Goal: Submit feedback/report problem

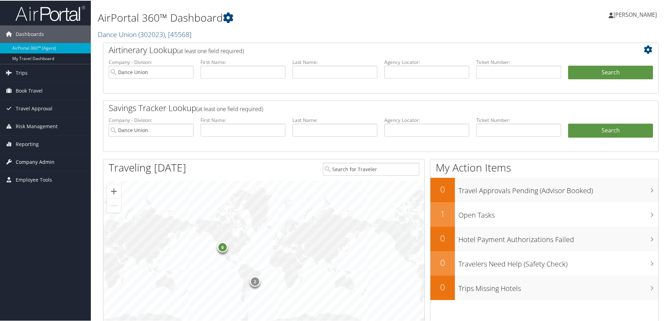
click at [28, 162] on span "Company Admin" at bounding box center [35, 161] width 39 height 17
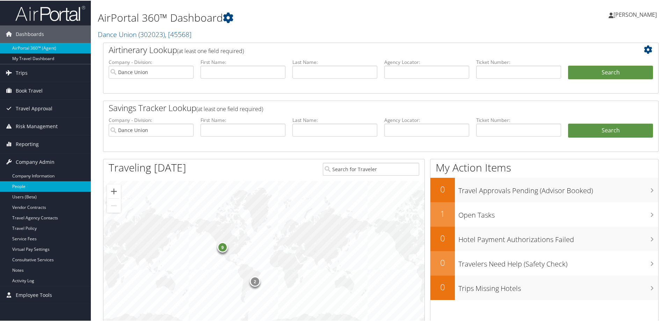
click at [25, 183] on link "People" at bounding box center [45, 186] width 91 height 10
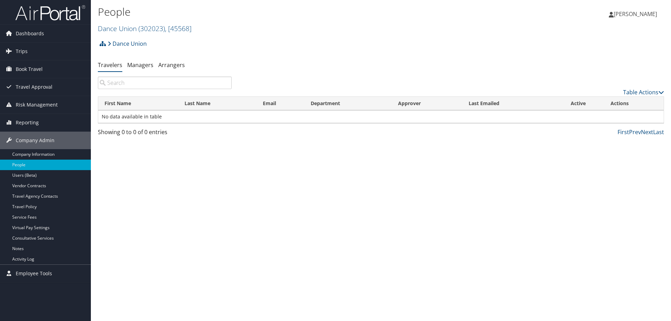
click at [121, 81] on input "search" at bounding box center [165, 83] width 134 height 13
type input "Z"
click at [149, 29] on span "( 302023 )" at bounding box center [151, 28] width 27 height 9
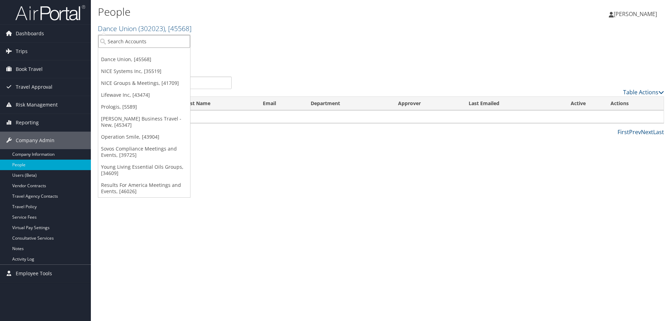
click at [141, 41] on input "search" at bounding box center [144, 41] width 92 height 13
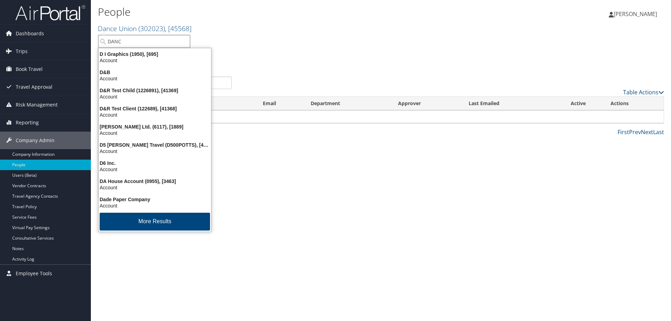
type input "DANCE"
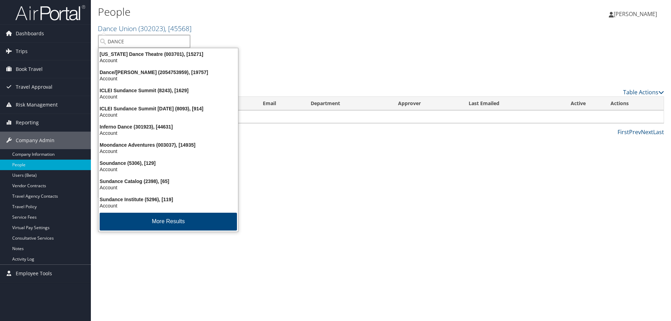
click at [124, 43] on input "DANCE" at bounding box center [144, 41] width 92 height 13
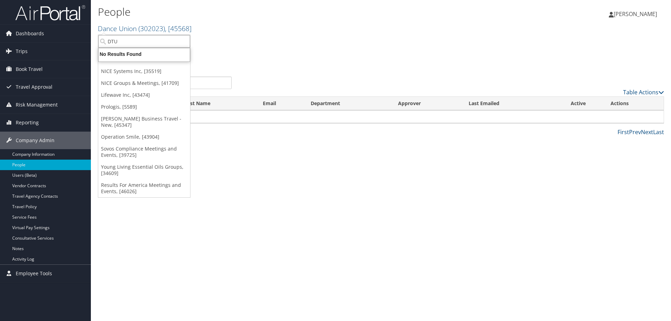
type input "DTU"
click at [118, 45] on input "DTU" at bounding box center [144, 41] width 92 height 13
click at [410, 45] on div "Dance Union Account Structure × Create Client New child of undefined Name Requi…" at bounding box center [381, 46] width 566 height 19
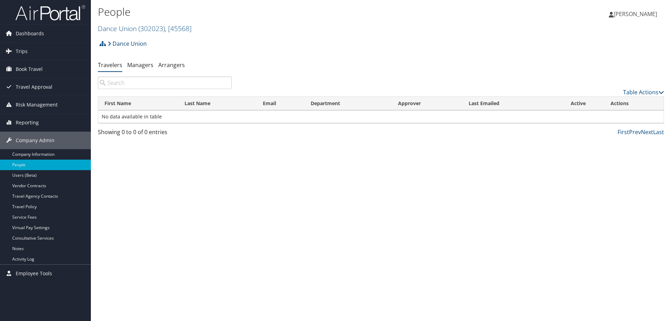
click at [122, 41] on link "Dance Union" at bounding box center [127, 44] width 39 height 14
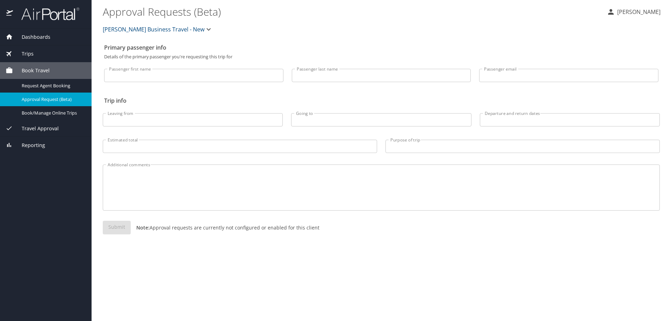
click at [39, 72] on span "Book Travel" at bounding box center [31, 71] width 37 height 8
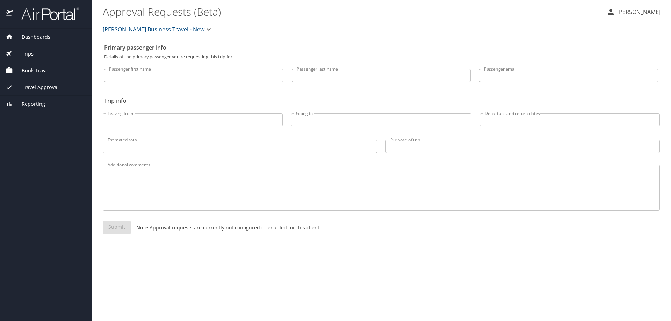
click at [39, 72] on span "Book Travel" at bounding box center [31, 71] width 37 height 8
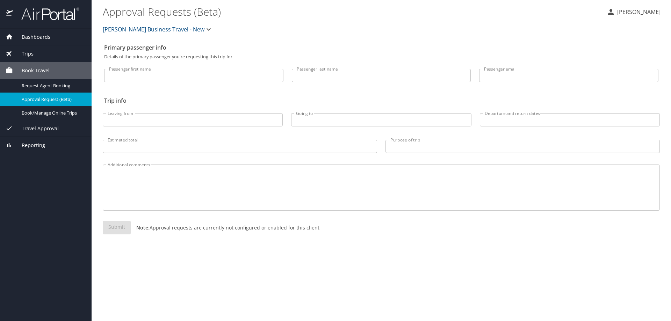
click at [39, 55] on div "Trips" at bounding box center [46, 54] width 80 height 8
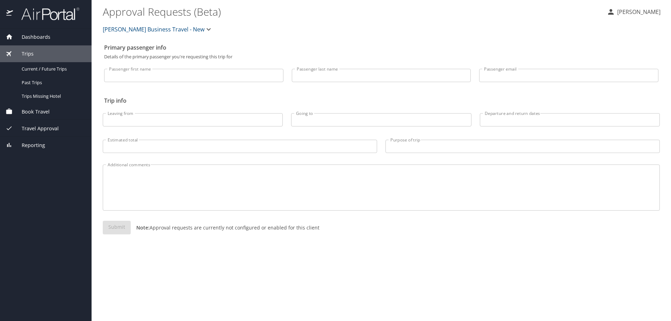
click at [36, 38] on span "Dashboards" at bounding box center [31, 37] width 37 height 8
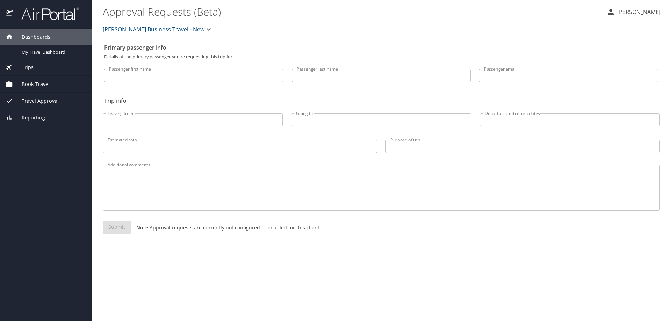
click at [28, 117] on span "Reporting" at bounding box center [29, 118] width 32 height 8
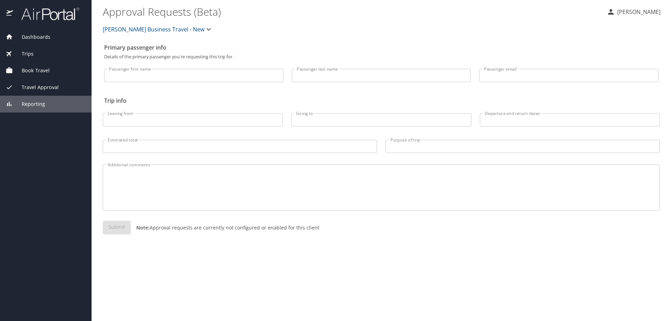
click at [46, 86] on span "Travel Approval" at bounding box center [36, 88] width 46 height 8
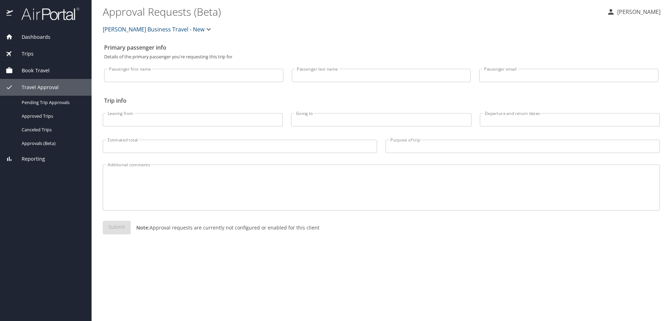
click at [45, 72] on span "Book Travel" at bounding box center [31, 71] width 37 height 8
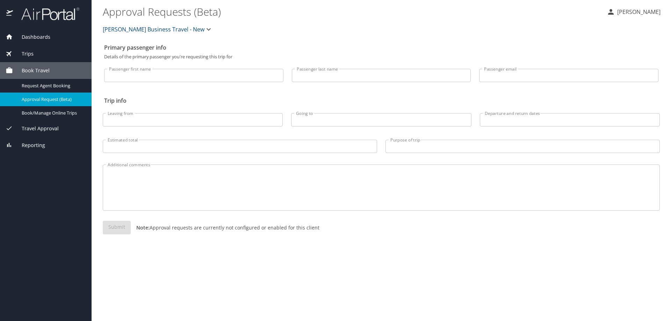
click at [38, 54] on div "Trips" at bounding box center [46, 54] width 80 height 8
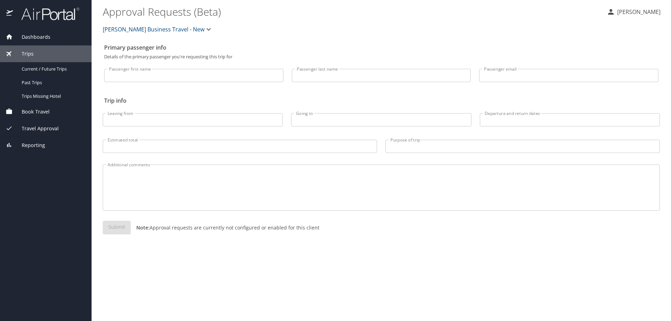
click at [42, 35] on span "Dashboards" at bounding box center [31, 37] width 37 height 8
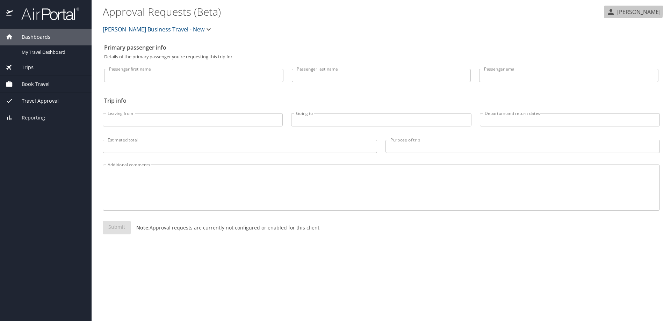
click at [628, 9] on p "[PERSON_NAME]" at bounding box center [637, 12] width 45 height 8
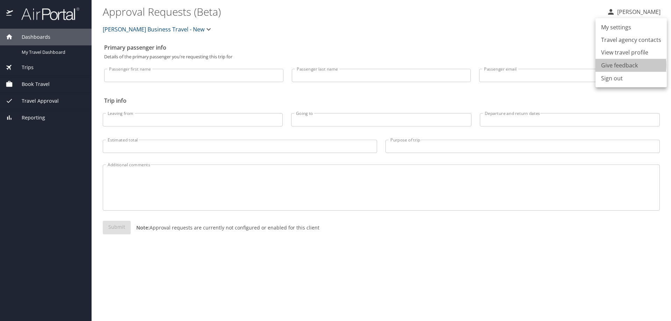
click at [620, 65] on link "Give feedback" at bounding box center [619, 65] width 37 height 8
